Goal: Task Accomplishment & Management: Use online tool/utility

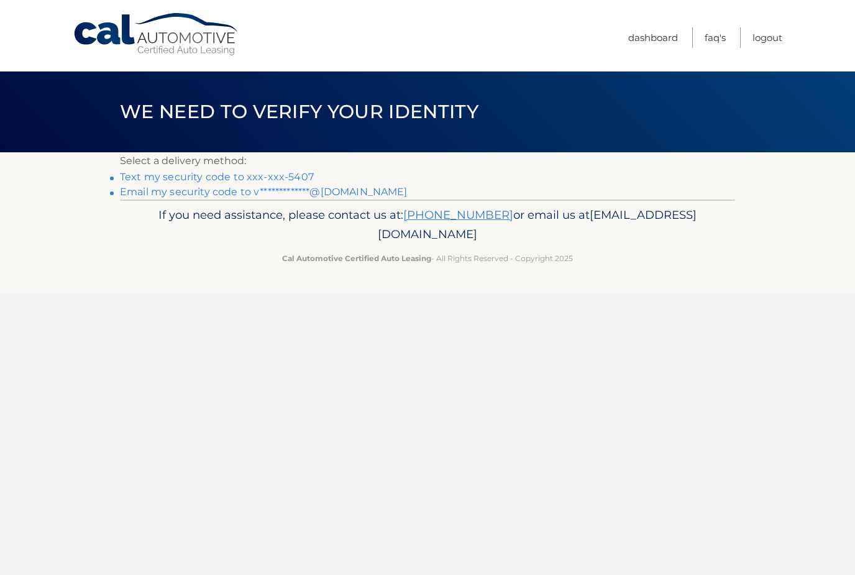
click at [286, 175] on link "Text my security code to xxx-xxx-5407" at bounding box center [217, 177] width 194 height 12
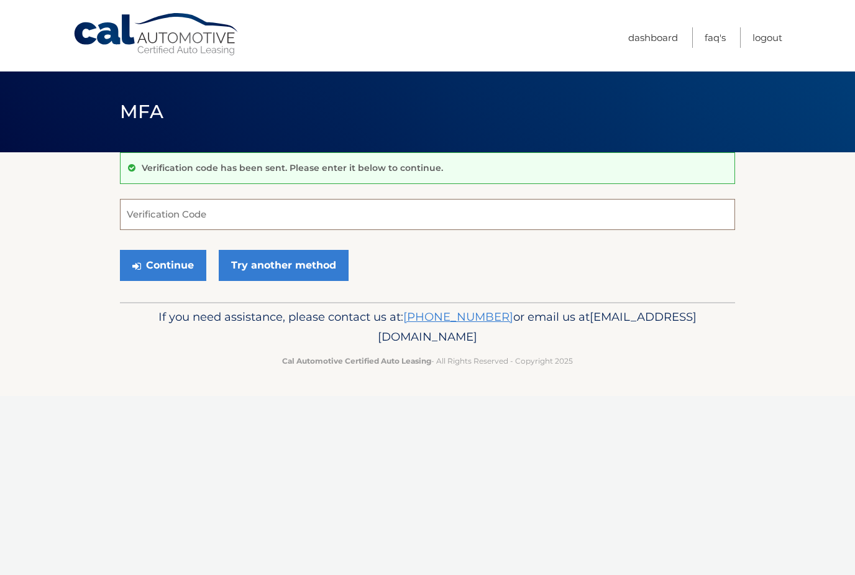
click at [589, 215] on input "Verification Code" at bounding box center [427, 214] width 615 height 31
type input "104140"
click at [163, 265] on button "Continue" at bounding box center [163, 265] width 86 height 31
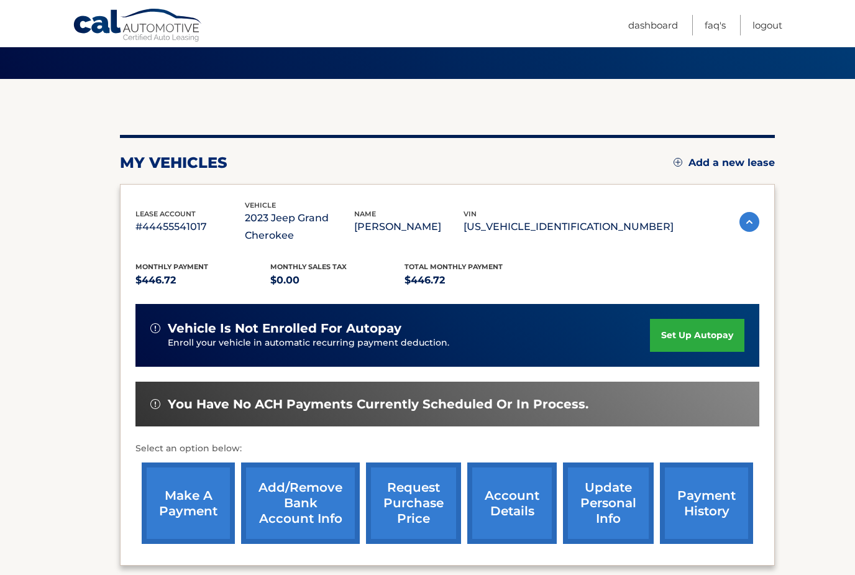
scroll to position [80, 0]
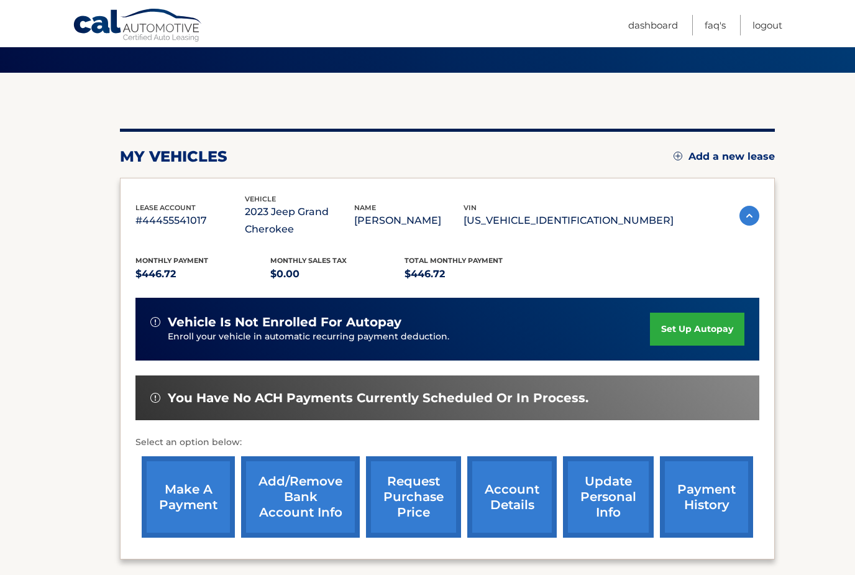
click at [201, 488] on link "make a payment" at bounding box center [188, 496] width 93 height 81
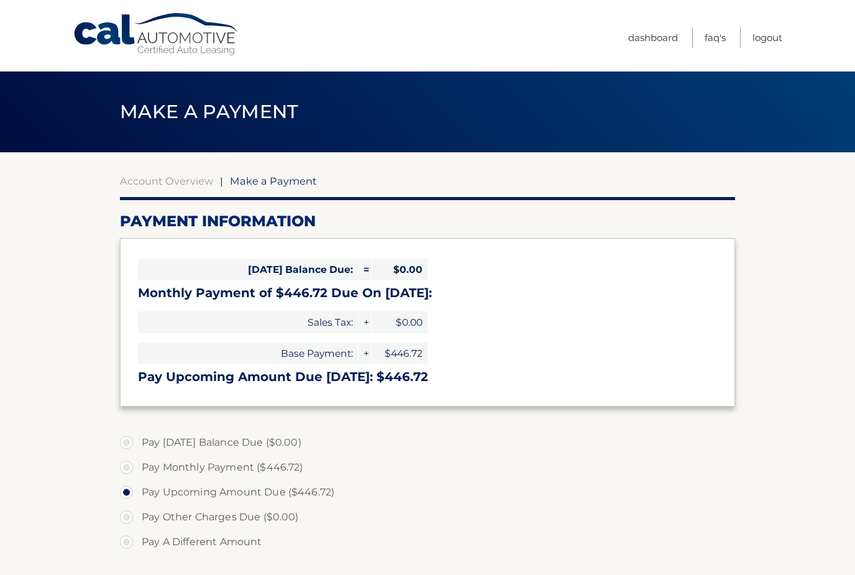
select select "YWQ3NWE4OTYtNWU1YS00Yjk4LTk4MzgtMzY1MTViM2Q4ODc3"
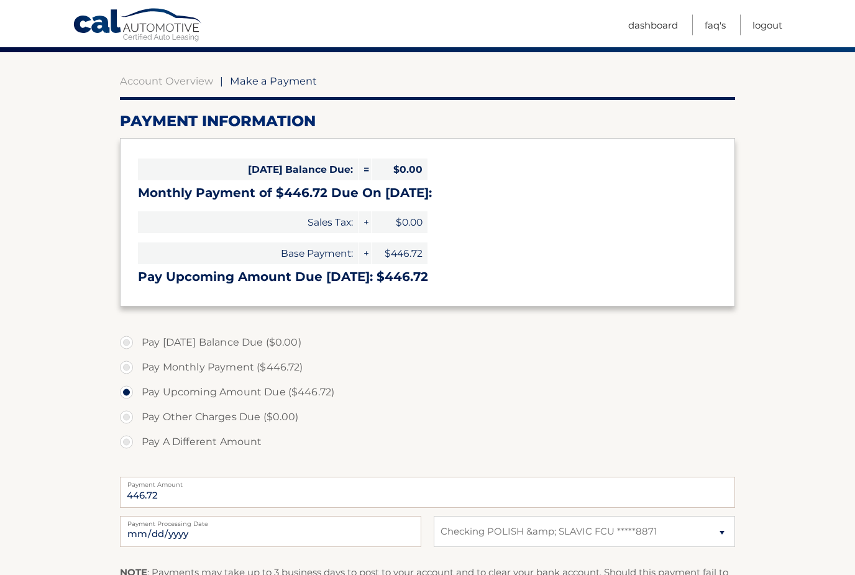
scroll to position [103, 0]
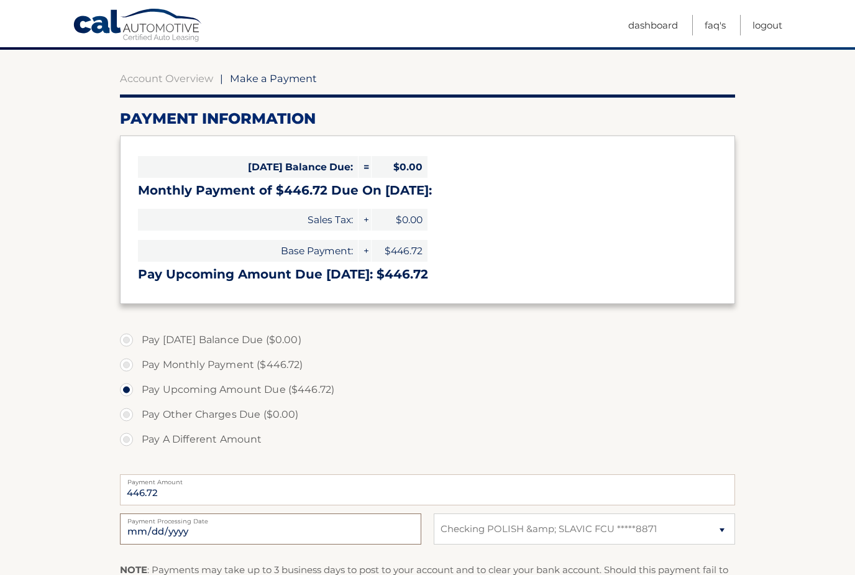
click at [350, 528] on input "2025-10-11" at bounding box center [270, 528] width 301 height 31
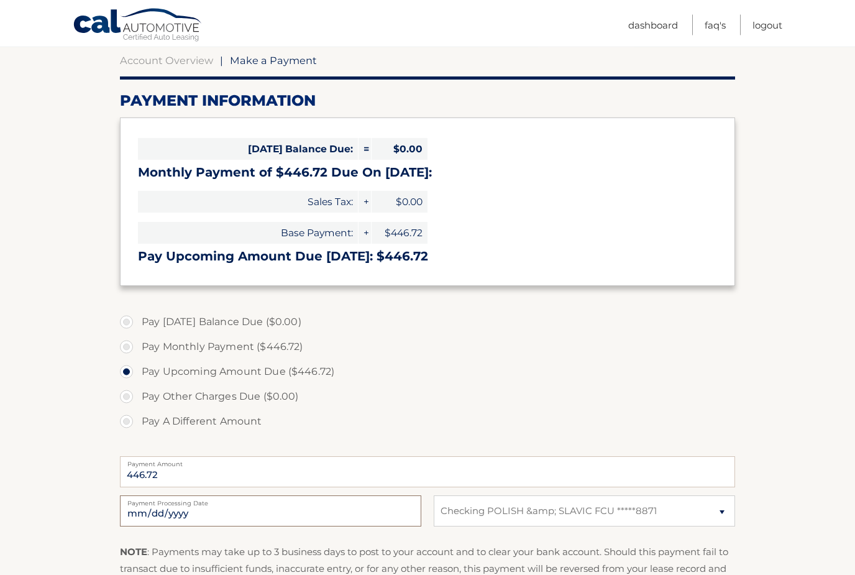
scroll to position [121, 0]
click at [327, 513] on input "2025-10-11" at bounding box center [270, 510] width 301 height 31
type input "2025-10-16"
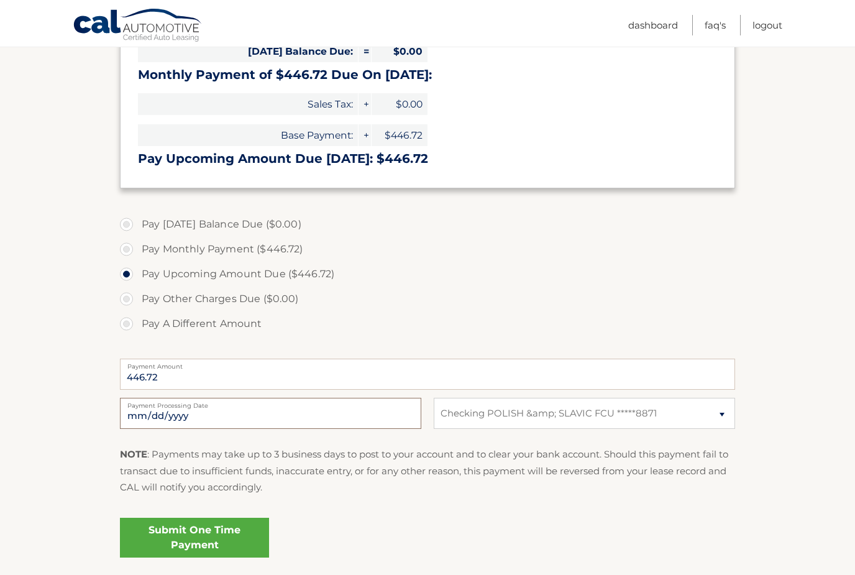
scroll to position [270, 0]
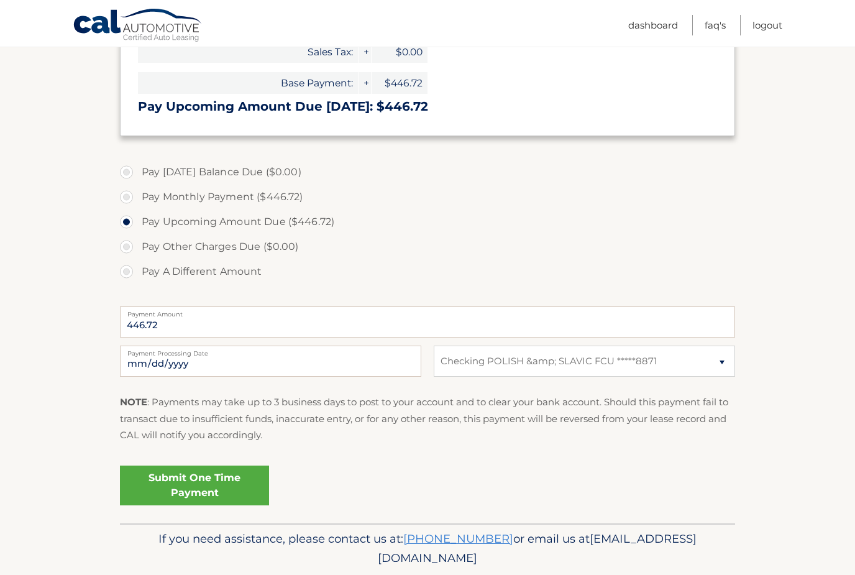
click at [221, 486] on link "Submit One Time Payment" at bounding box center [194, 485] width 149 height 40
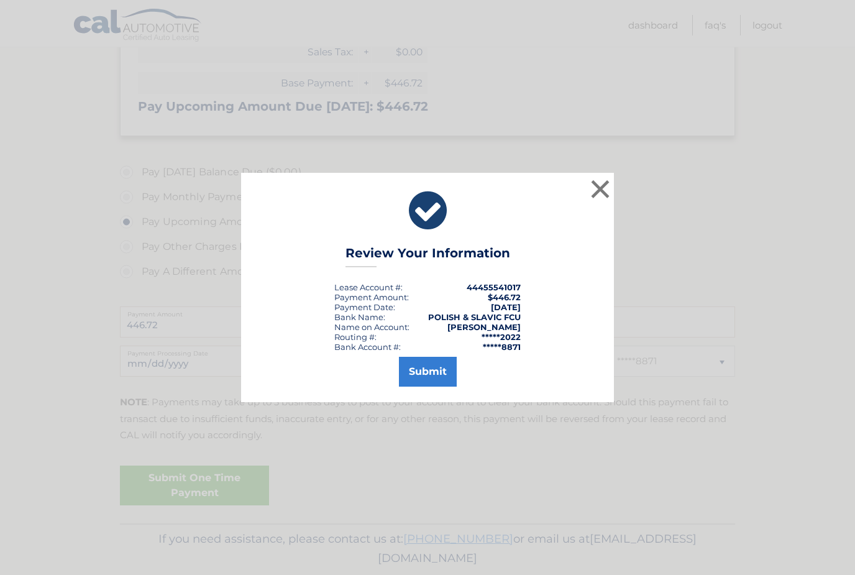
click at [437, 378] on button "Submit" at bounding box center [428, 372] width 58 height 30
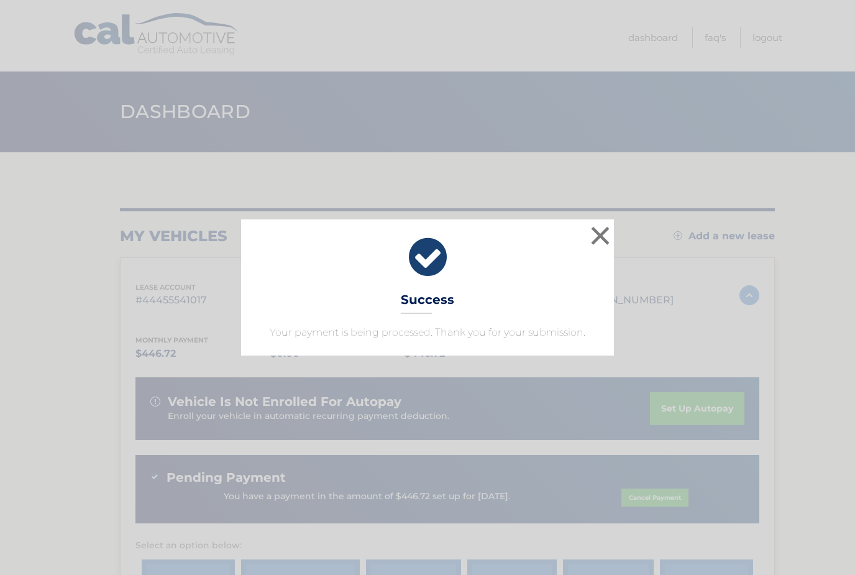
click at [605, 234] on button "×" at bounding box center [600, 235] width 25 height 25
